Goal: Check status: Check status

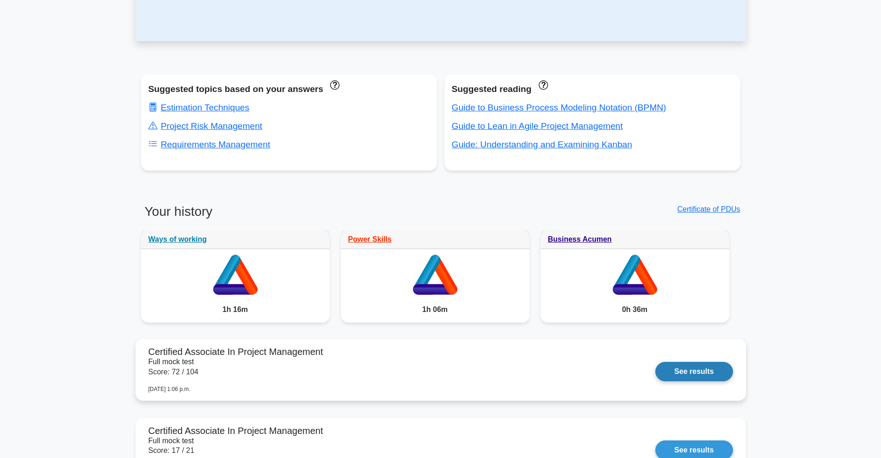
scroll to position [462, 0]
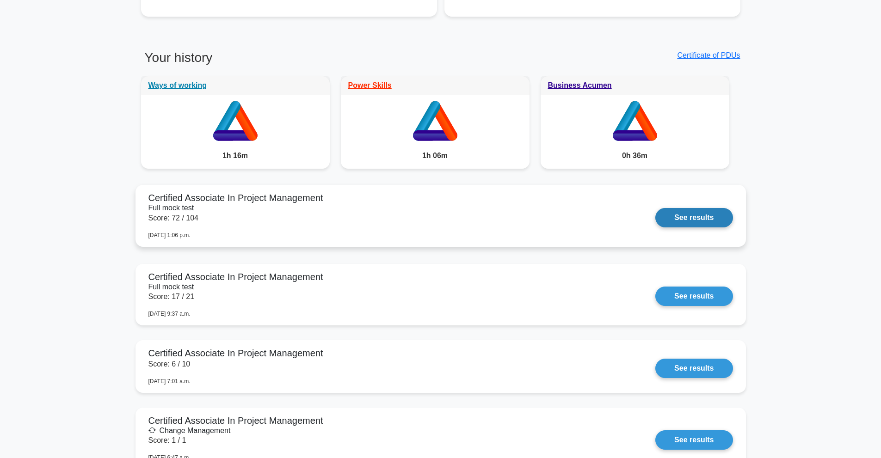
click at [699, 216] on link "See results" at bounding box center [693, 217] width 77 height 19
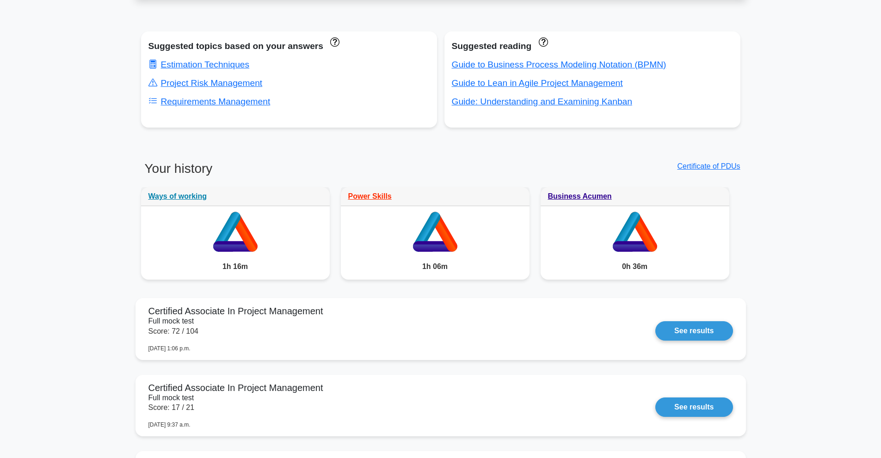
scroll to position [506, 0]
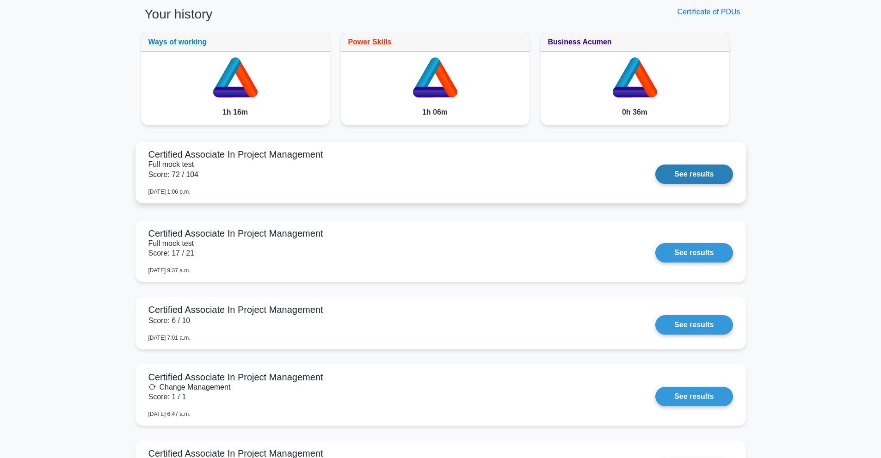
click at [688, 178] on link "See results" at bounding box center [693, 174] width 77 height 19
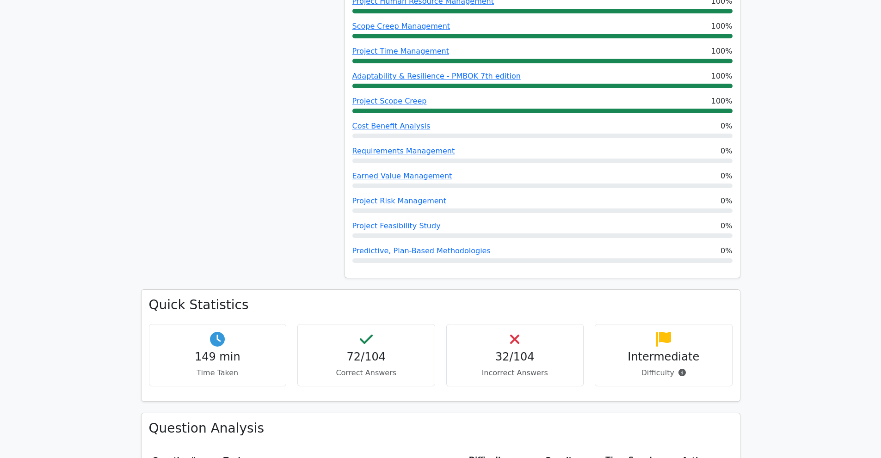
scroll to position [771, 0]
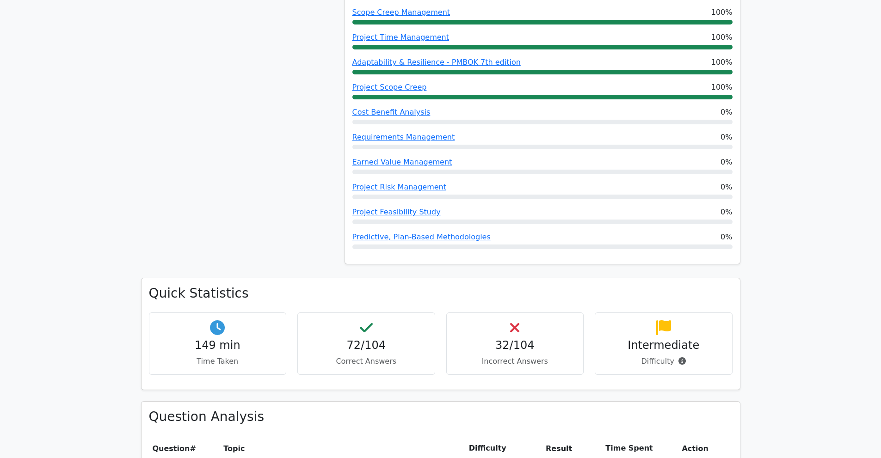
scroll to position [771, 0]
